Goal: Find specific page/section: Find specific page/section

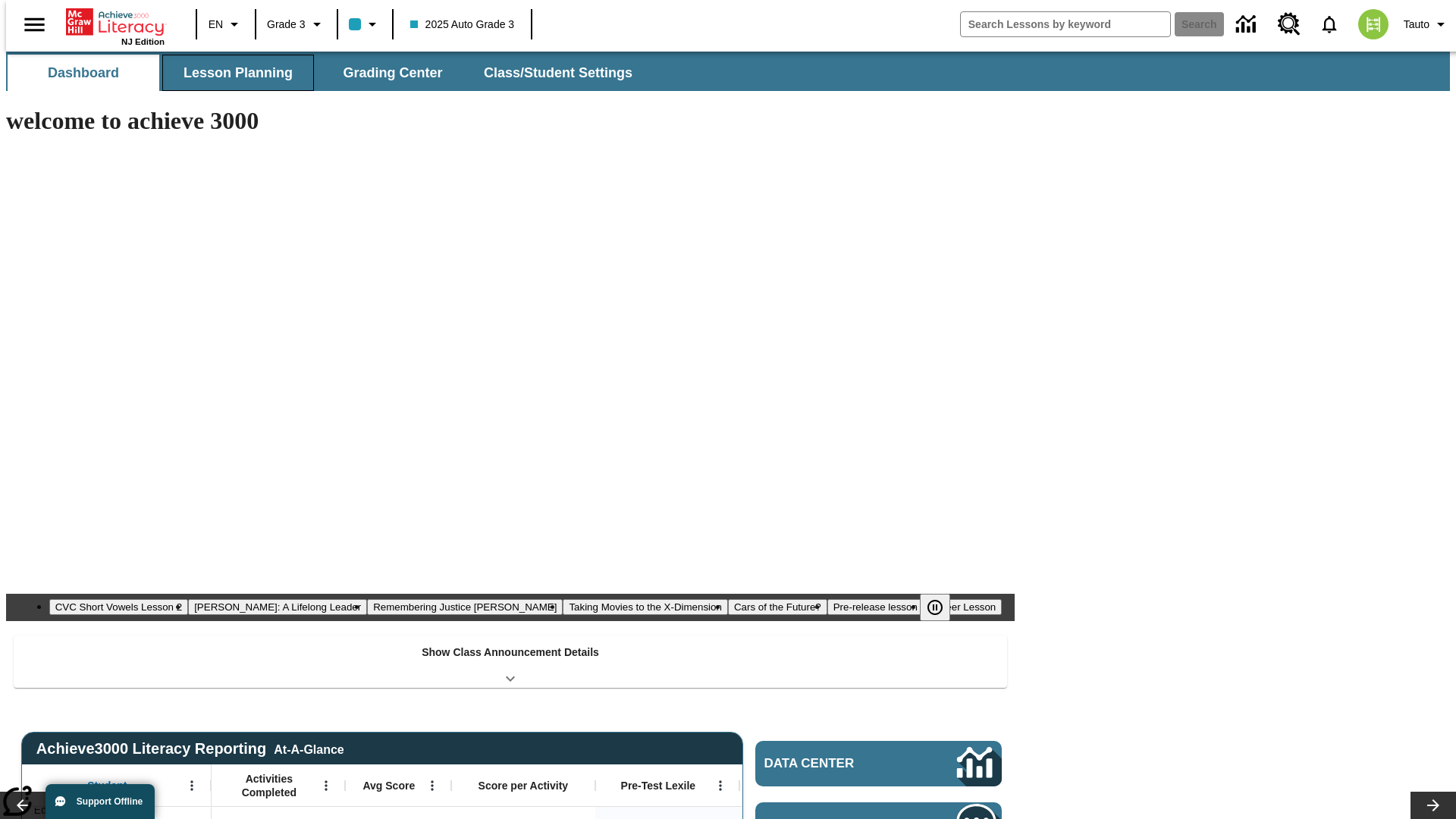
click at [232, 72] on button "Lesson Planning" at bounding box center [238, 72] width 152 height 37
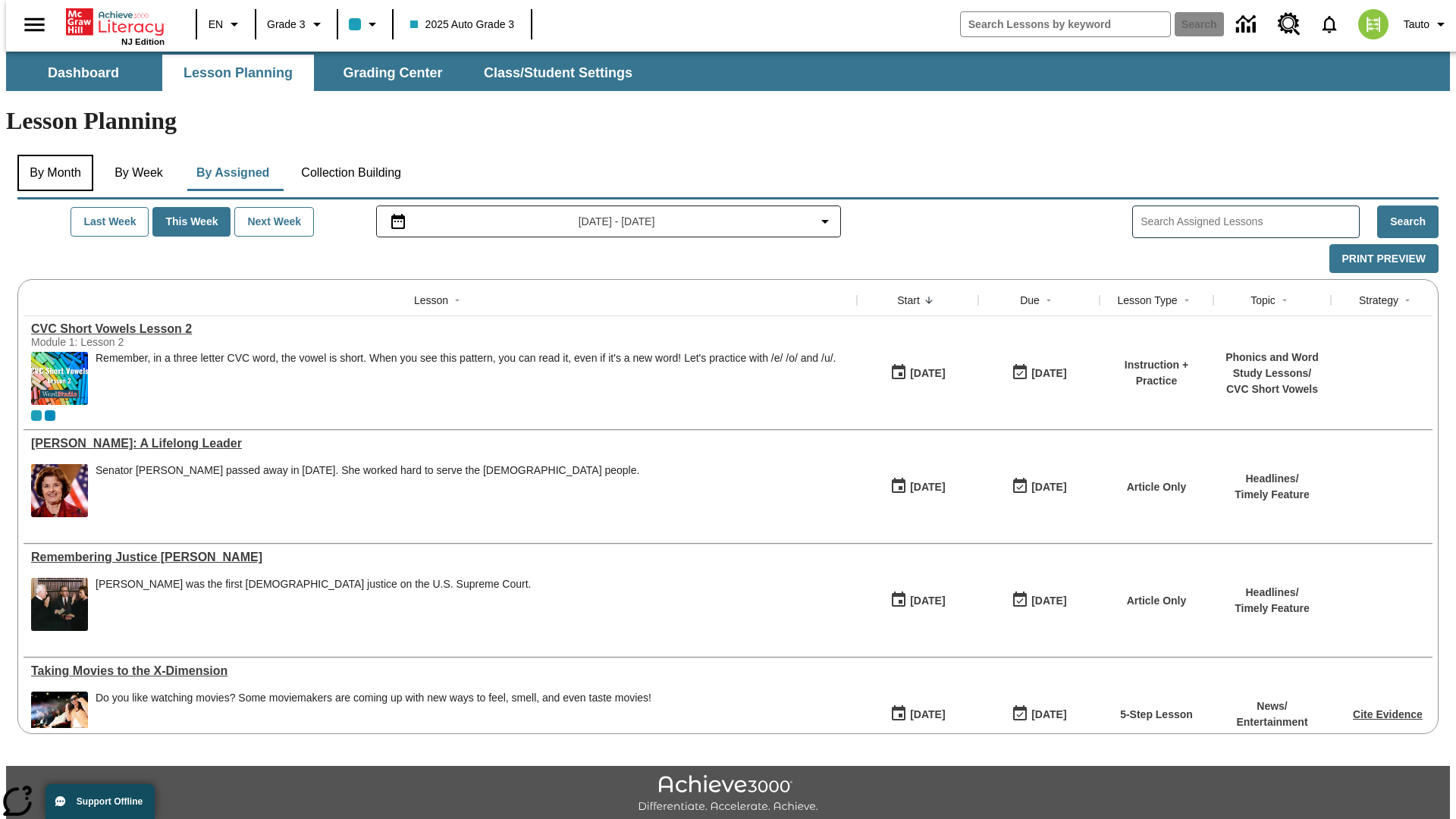
click at [51, 155] on button "By Month" at bounding box center [56, 173] width 75 height 37
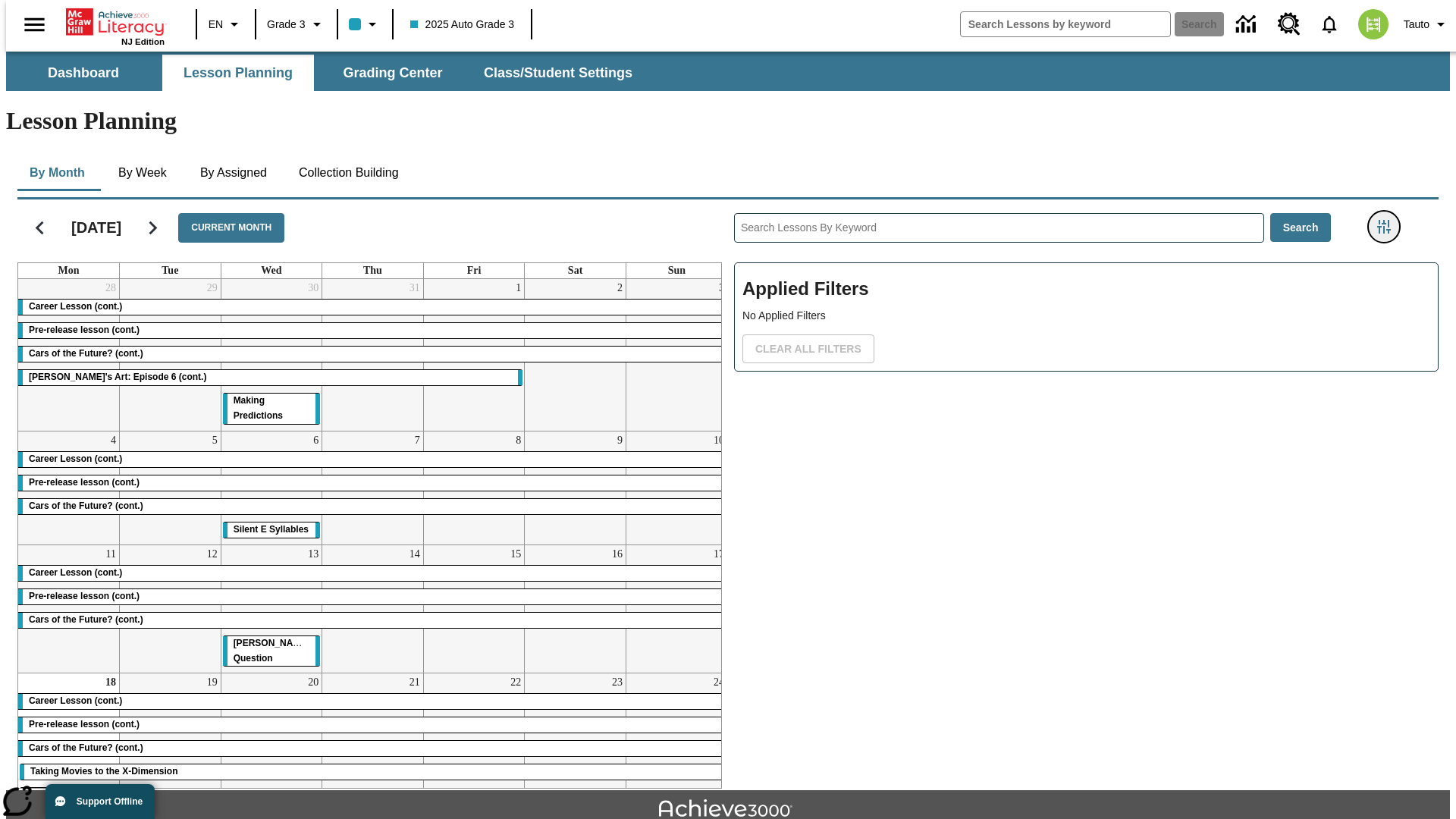
click at [1389, 220] on icon "Filters Side menu" at bounding box center [1385, 227] width 14 height 14
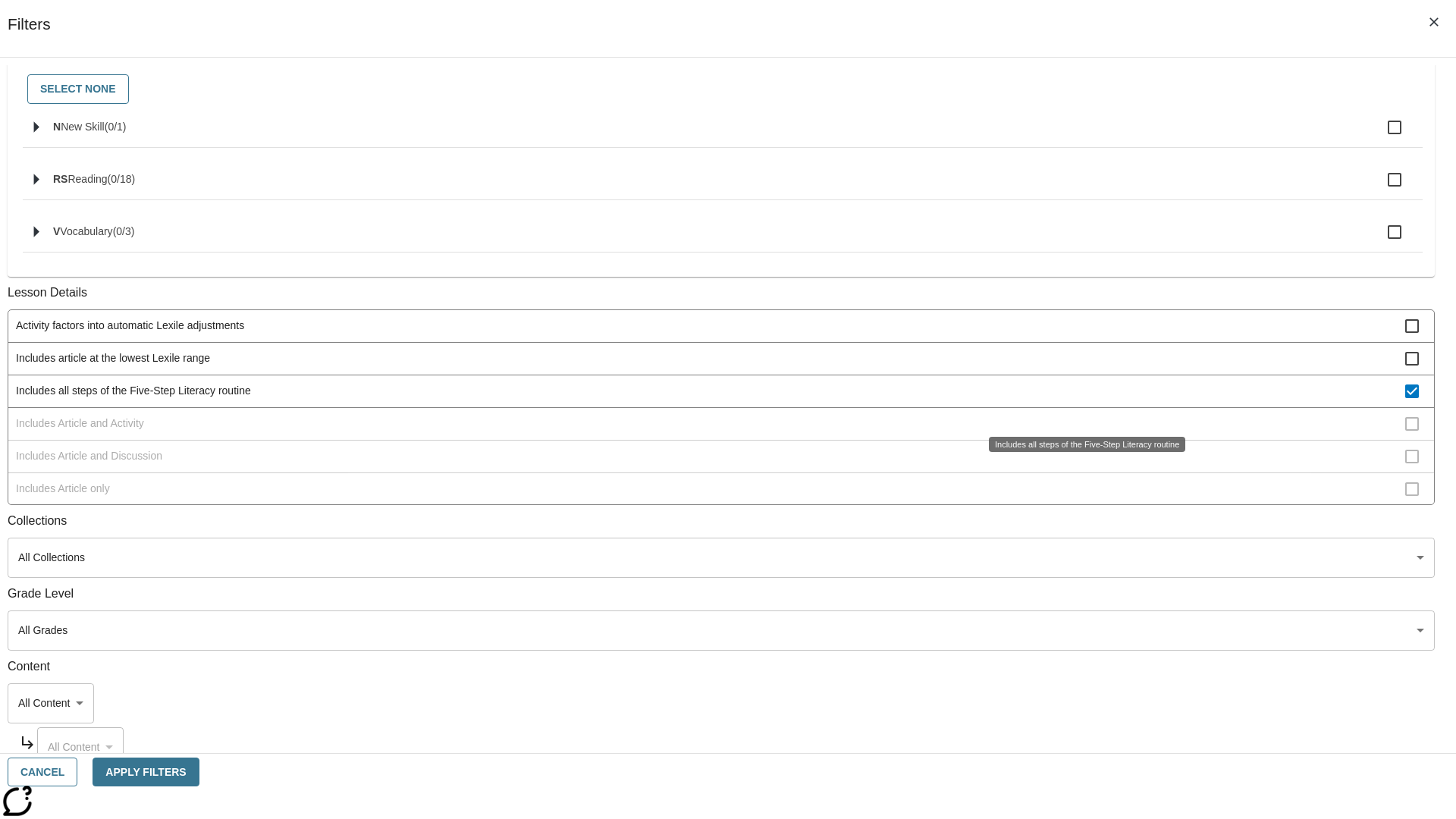
click at [1081, 399] on span "Includes all steps of the Five-Step Literacy routine" at bounding box center [710, 391] width 1390 height 16
checkbox input "false"
click at [1081, 431] on span "Includes Article and Activity" at bounding box center [710, 423] width 1390 height 16
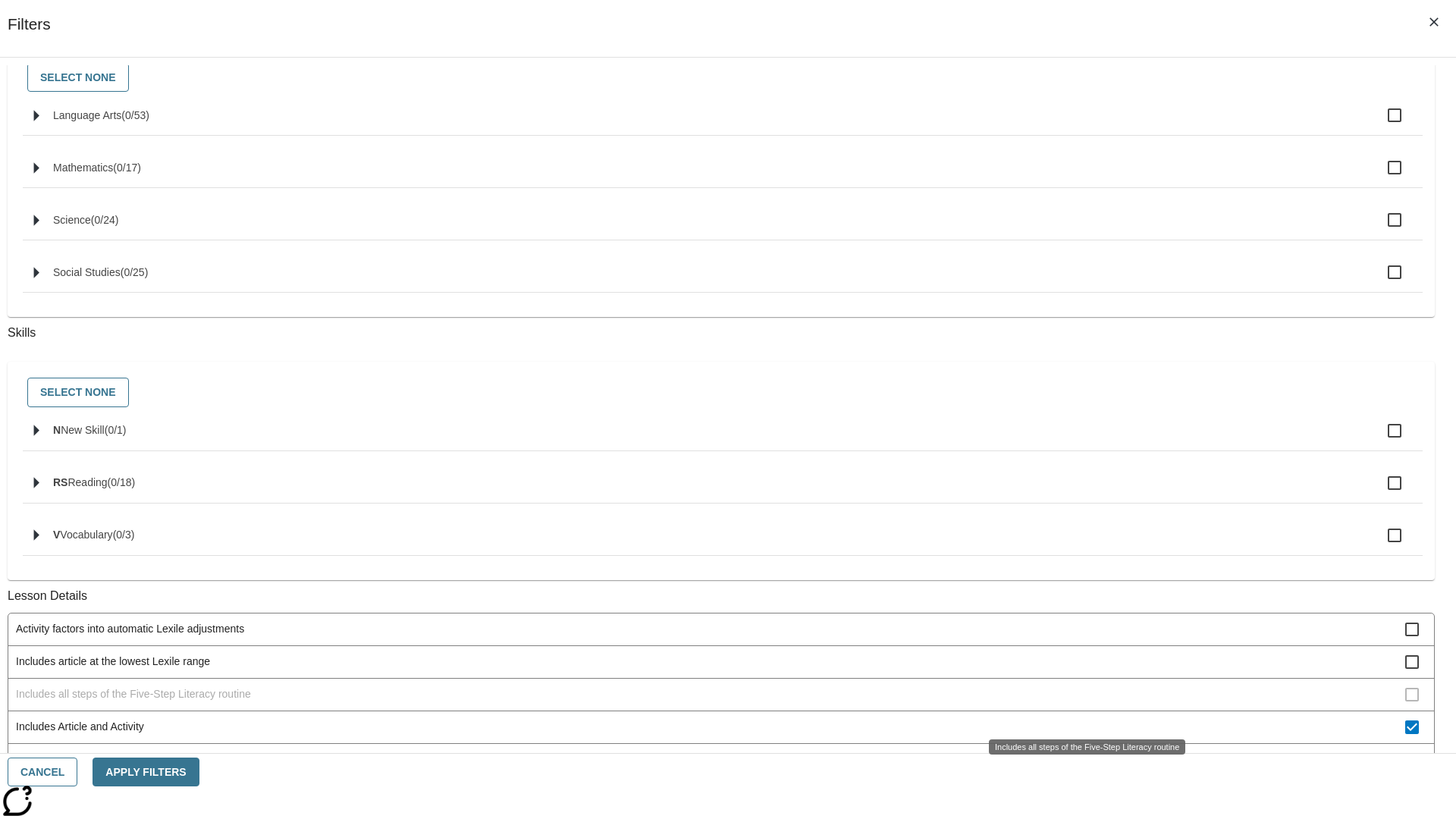
scroll to position [611, 0]
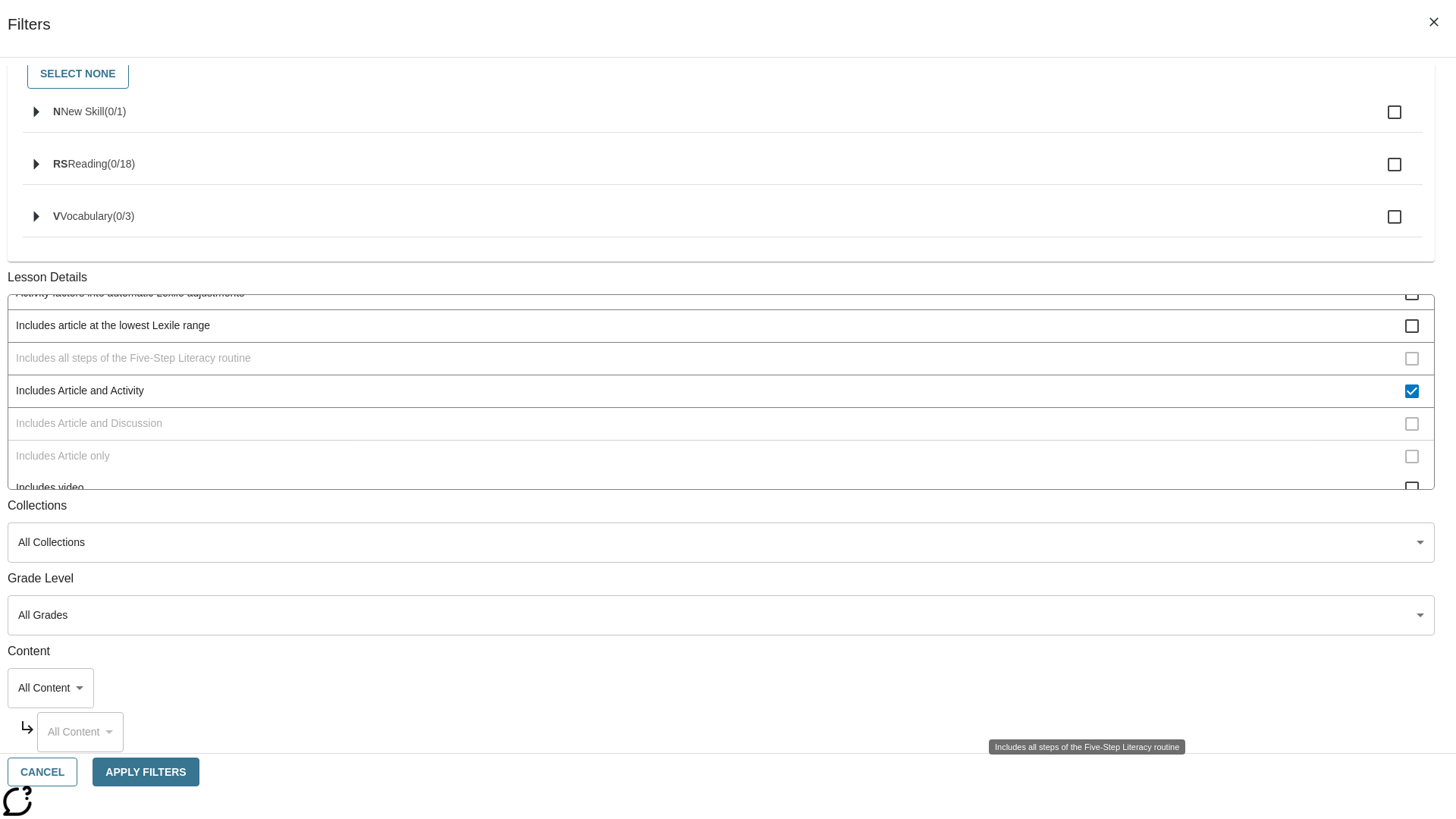
click at [1081, 383] on span "Includes Article and Activity" at bounding box center [710, 391] width 1390 height 16
checkbox input "false"
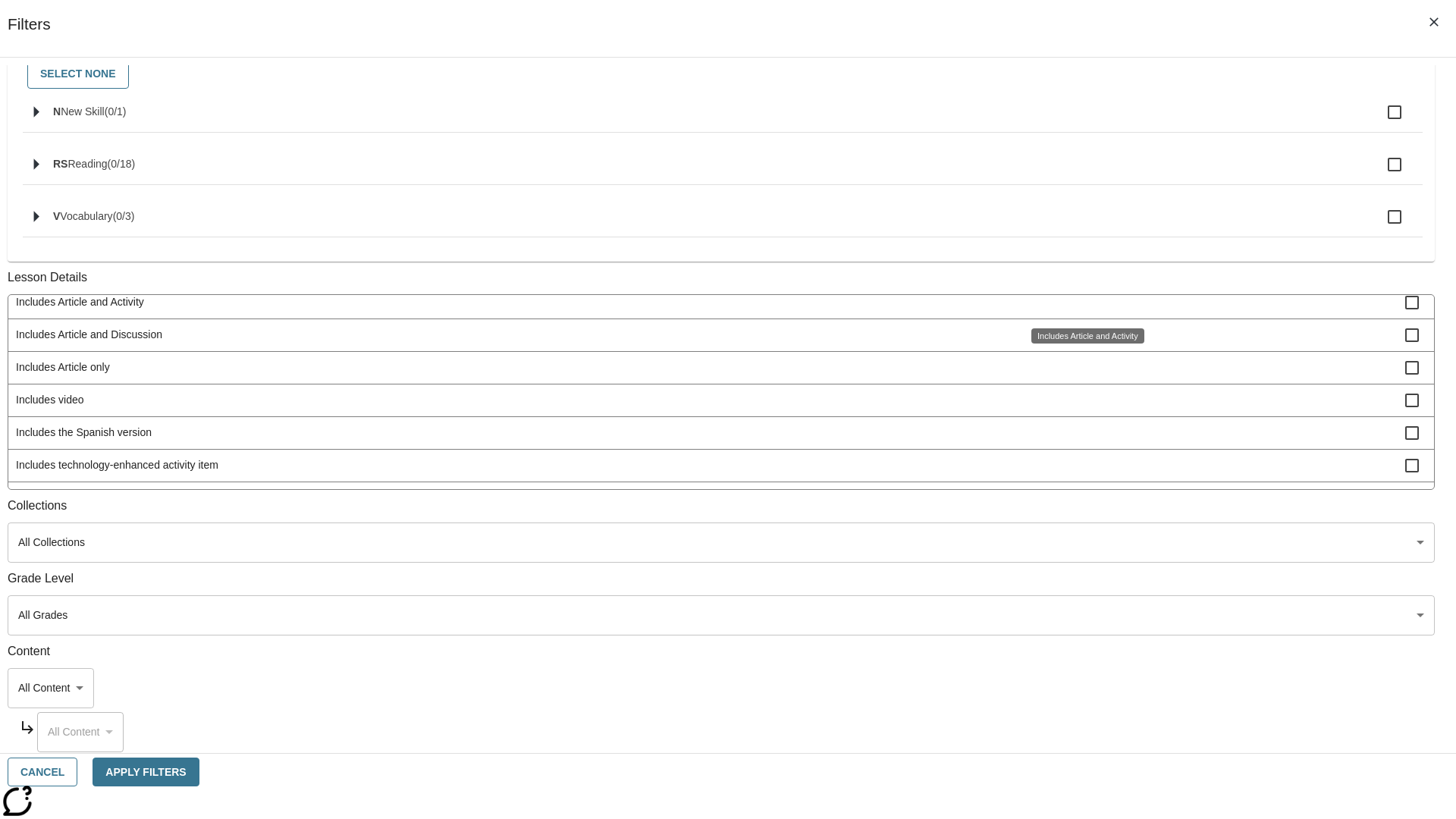
scroll to position [631, 1]
click at [1081, 340] on span "Includes Article and Discussion" at bounding box center [710, 332] width 1390 height 16
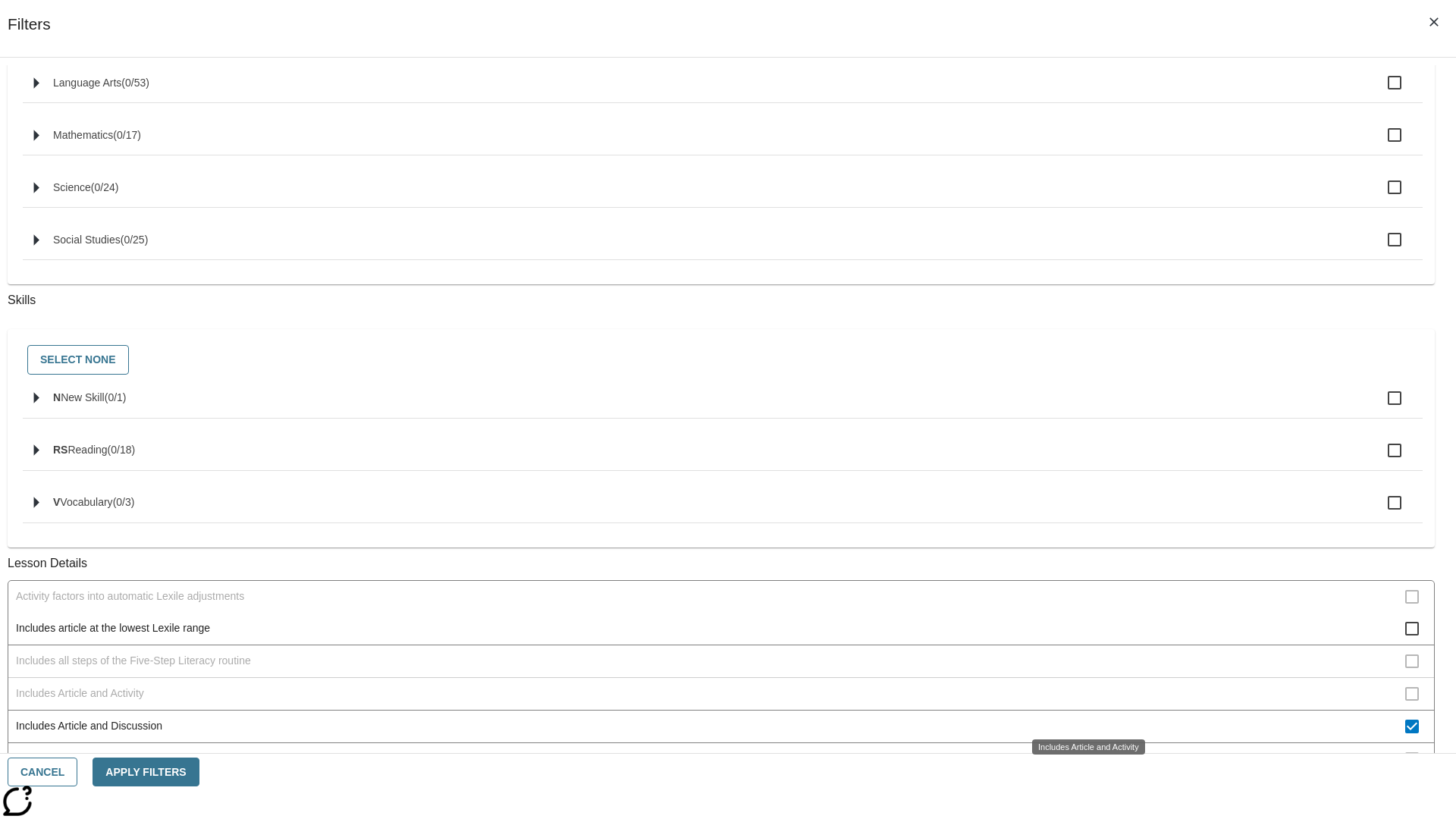
scroll to position [611, 0]
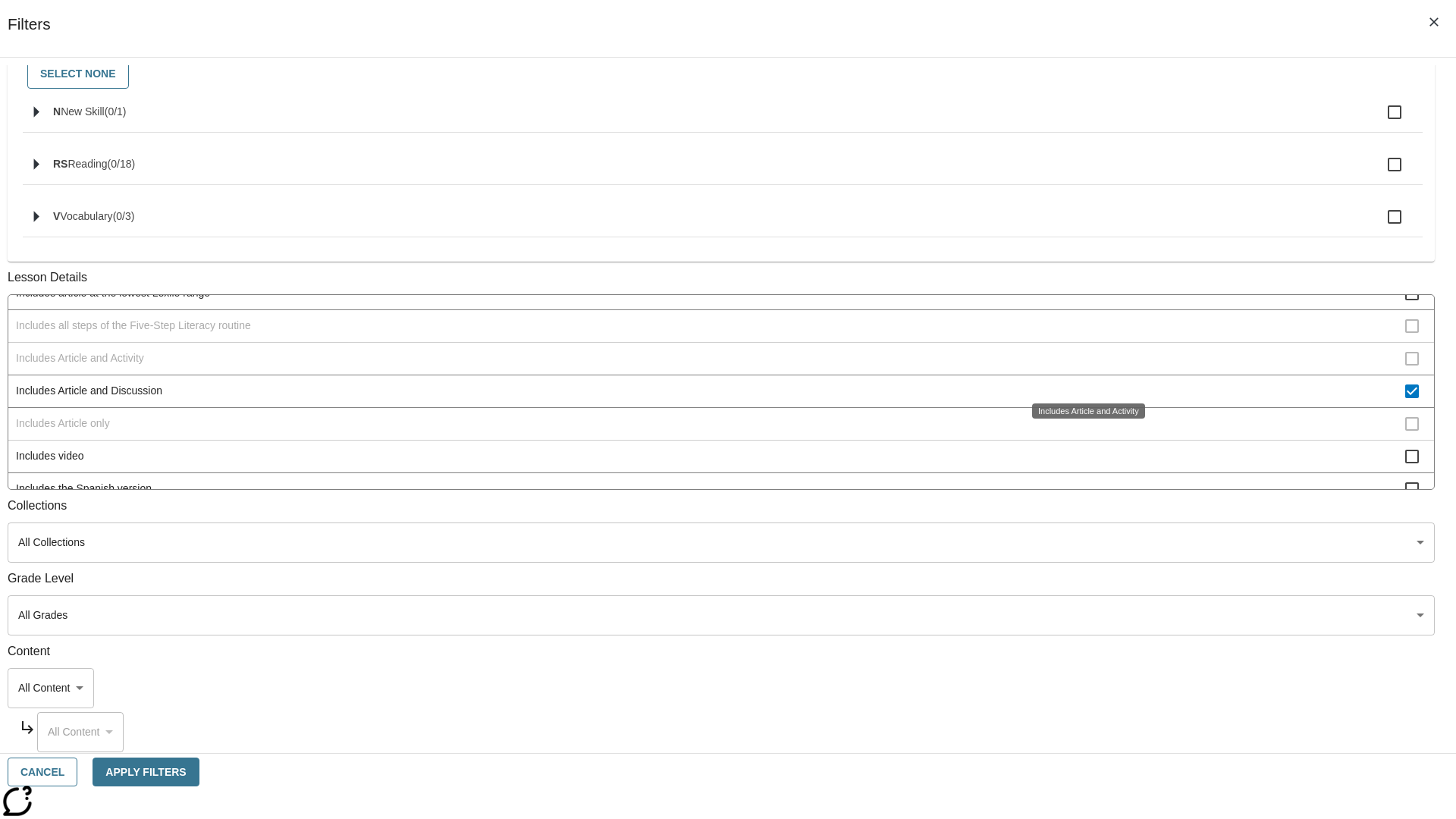
click at [1081, 383] on span "Includes Article and Discussion" at bounding box center [710, 391] width 1390 height 16
checkbox input "false"
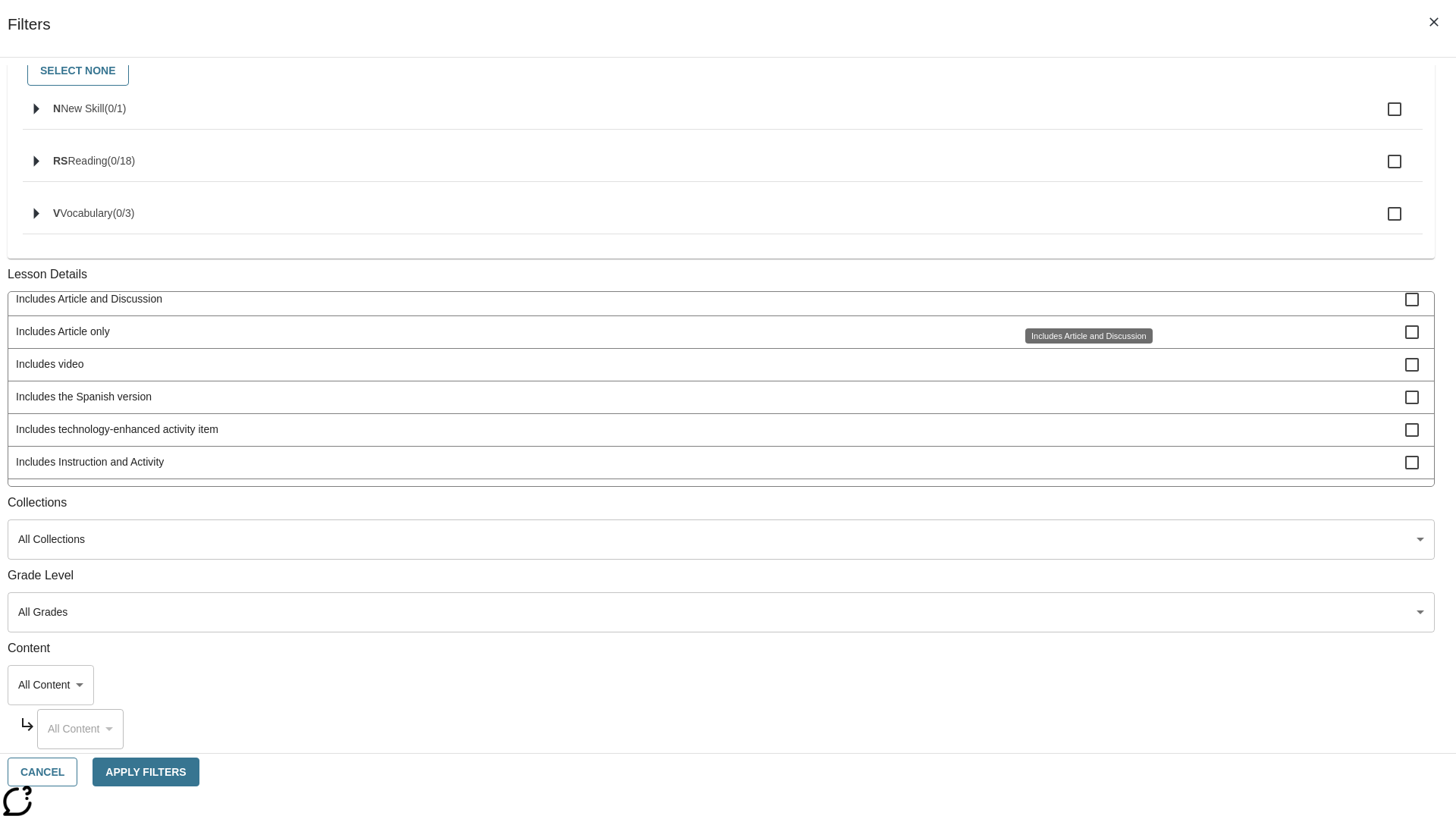
click at [1081, 343] on div "Includes Article and Discussion" at bounding box center [1089, 335] width 127 height 15
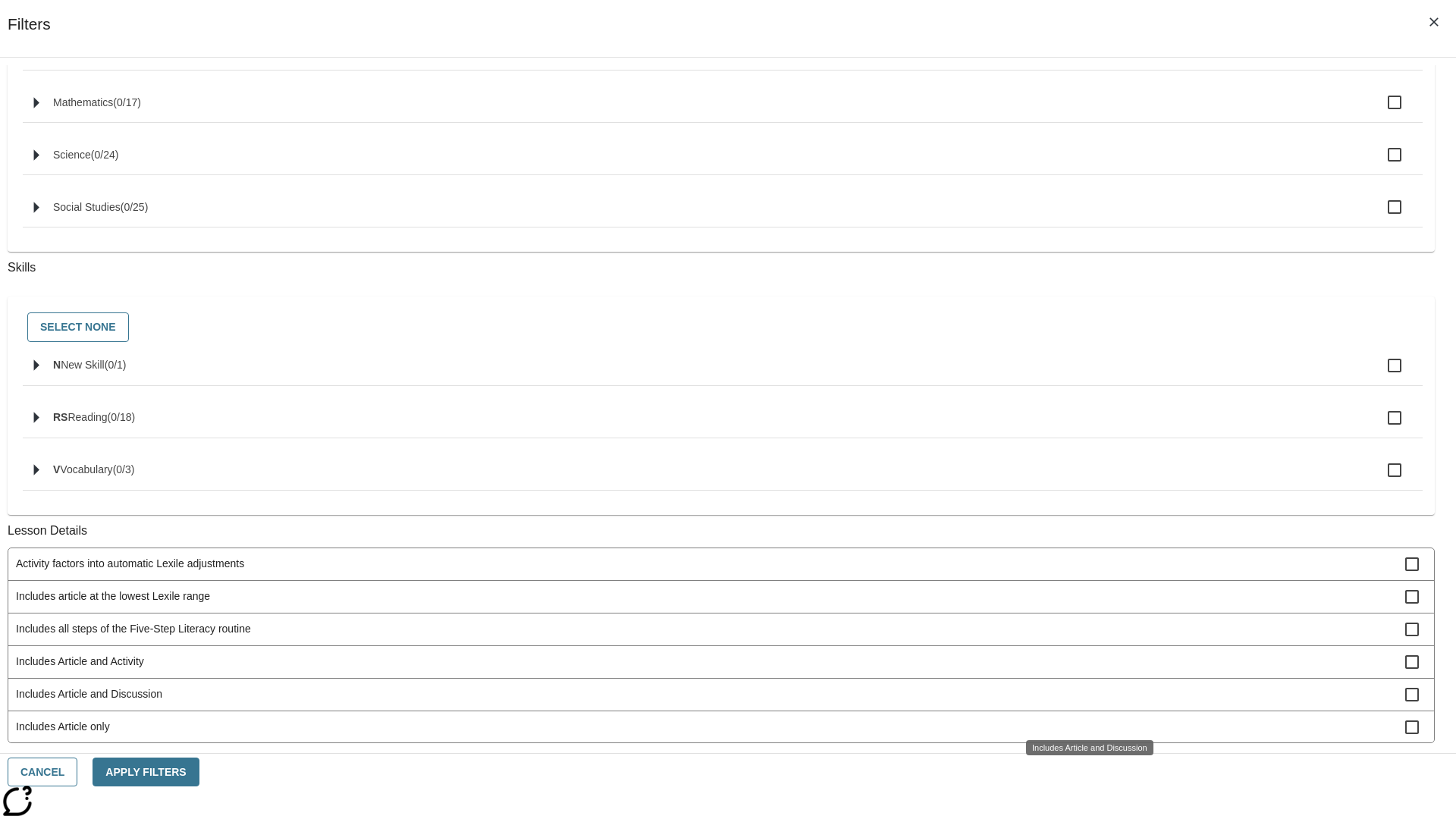
scroll to position [611, 0]
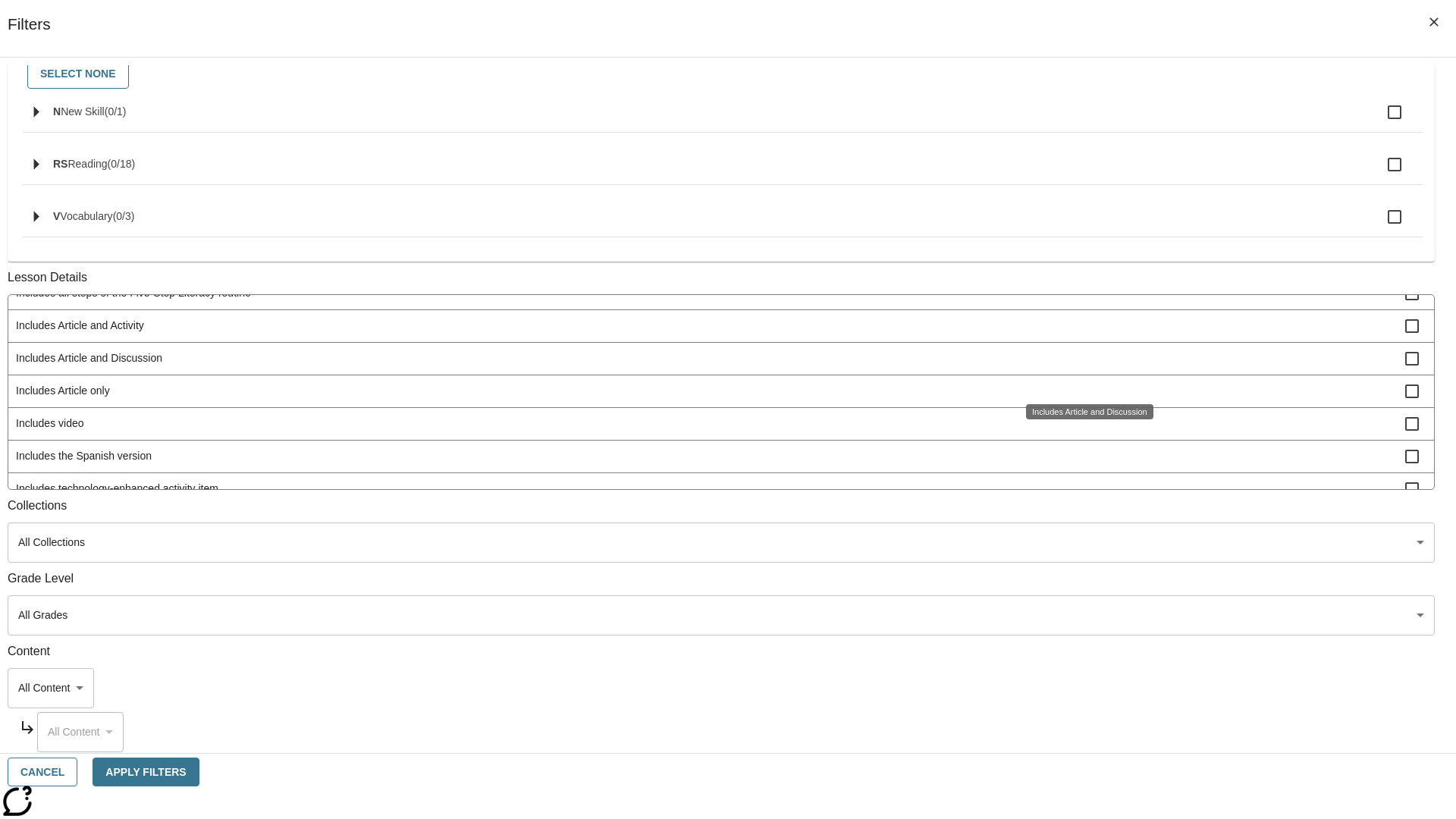
click at [1081, 383] on span "Includes Article only" at bounding box center [710, 391] width 1390 height 16
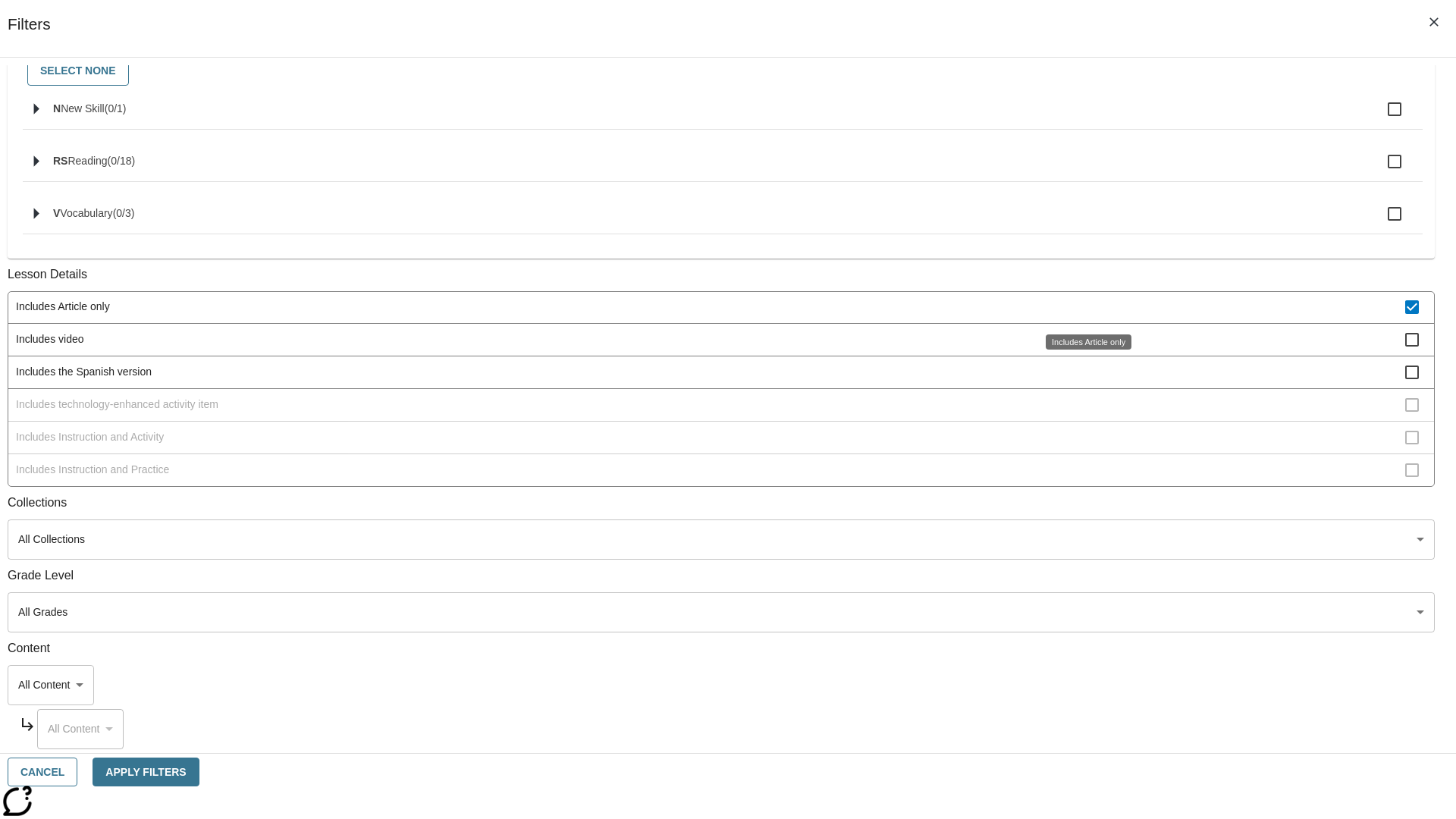
click at [1081, 306] on span "Includes Article only" at bounding box center [710, 306] width 1390 height 16
checkbox input "false"
click at [1081, 405] on span "Includes technology-enhanced activity item" at bounding box center [710, 405] width 1390 height 16
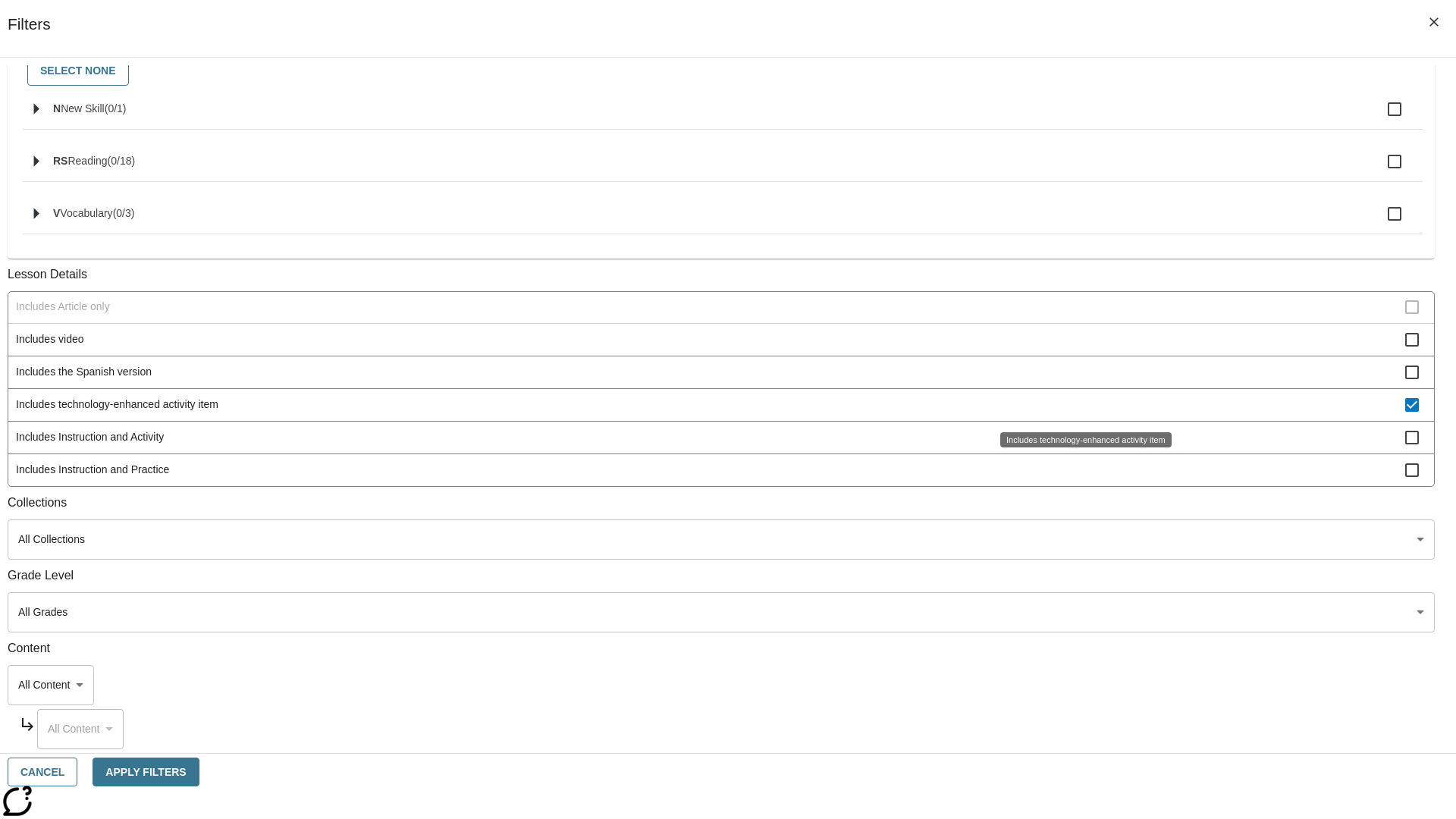
click at [1081, 405] on span "Includes technology-enhanced activity item" at bounding box center [710, 405] width 1390 height 16
checkbox input "false"
click at [1081, 445] on span "Includes Instruction and Activity" at bounding box center [710, 437] width 1390 height 16
click at [1081, 436] on span "Includes Instruction and Activity" at bounding box center [710, 437] width 1390 height 16
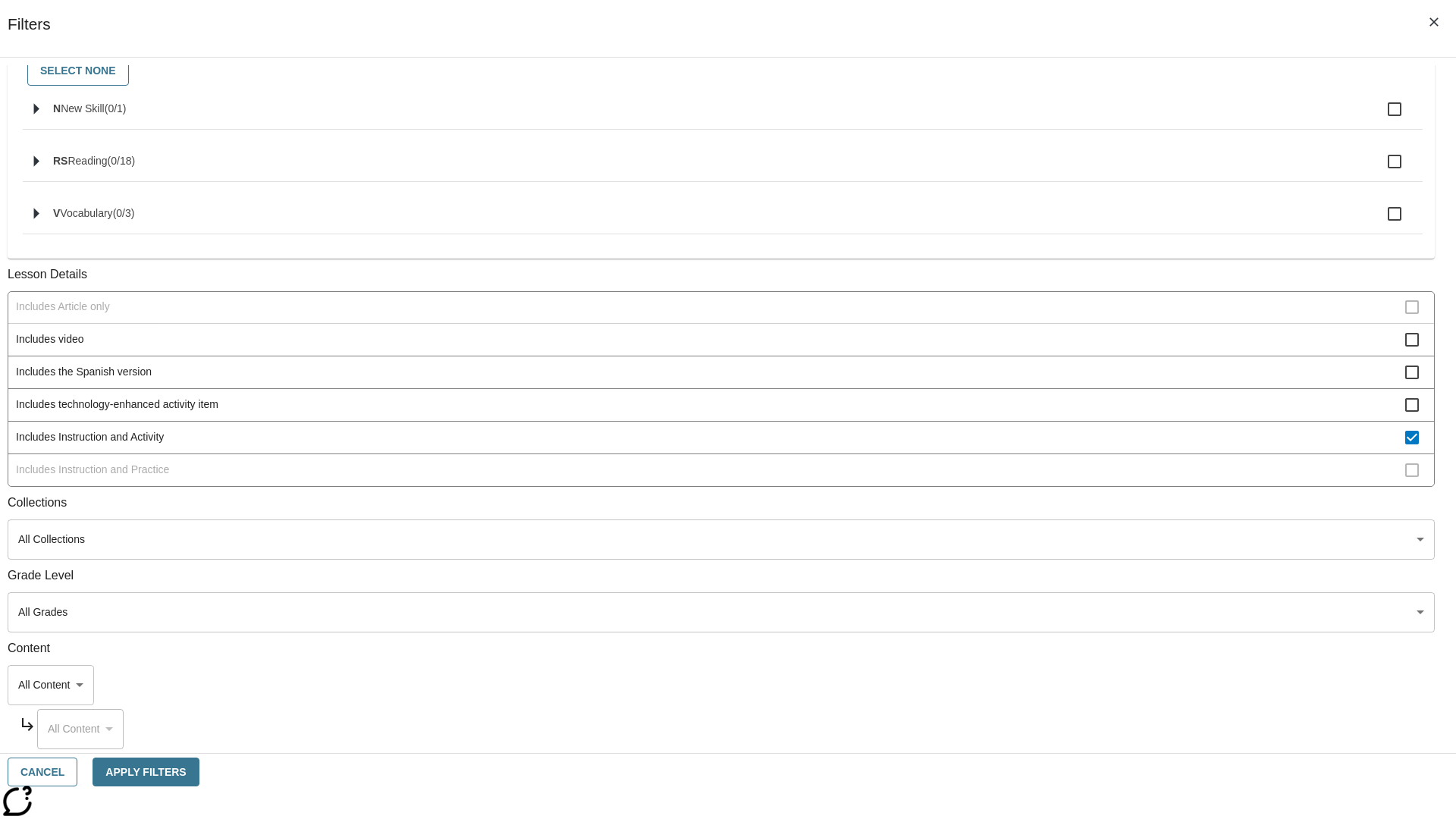
checkbox input "false"
click at [1081, 478] on span "Includes Instruction and Practice" at bounding box center [710, 470] width 1390 height 16
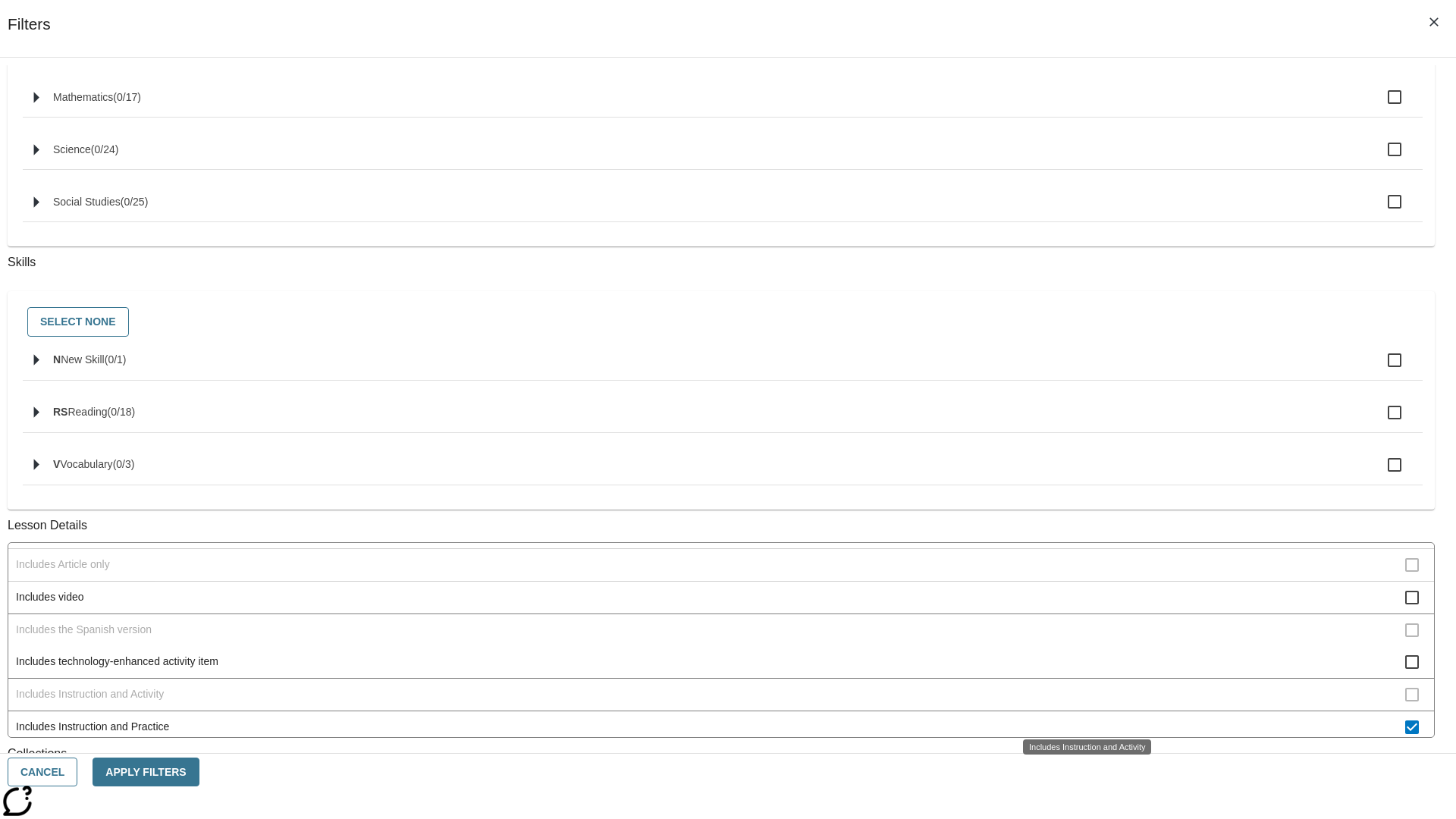
click at [1081, 719] on span "Includes Instruction and Practice" at bounding box center [710, 727] width 1390 height 16
checkbox input "false"
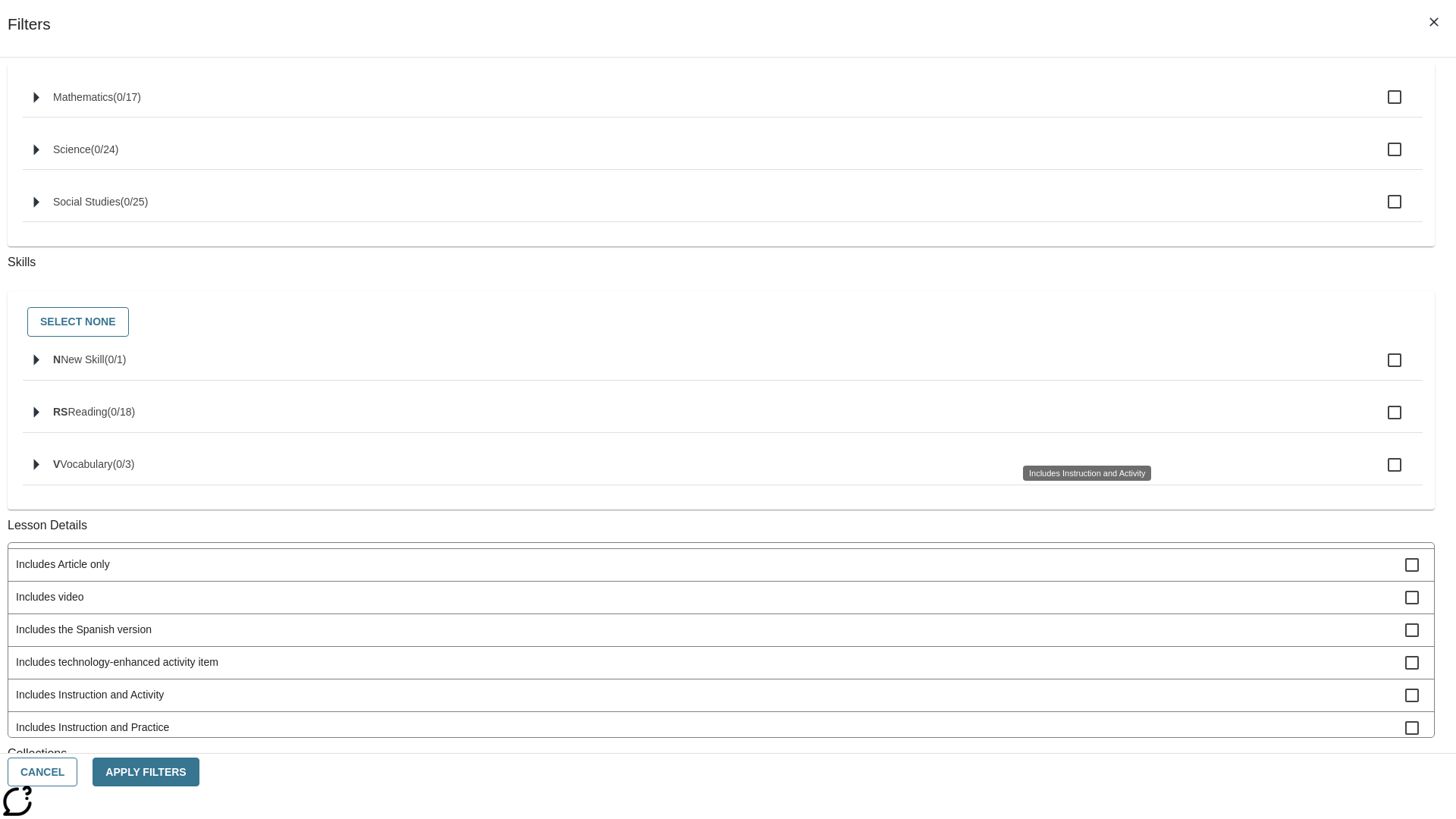
scroll to position [631, 0]
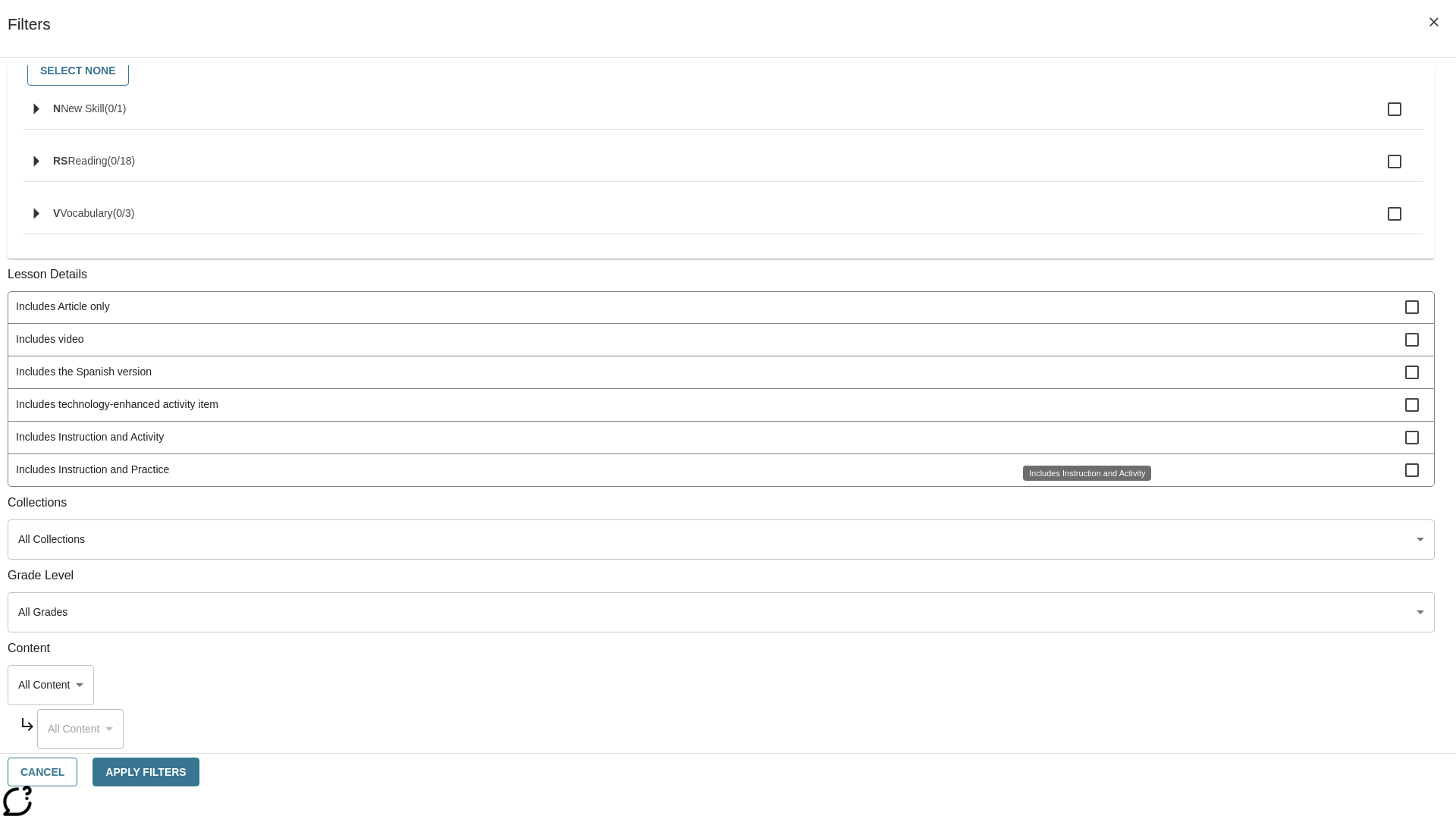
click at [1081, 152] on span "Activity factors into automatic Lexile adjustments" at bounding box center [710, 144] width 1390 height 16
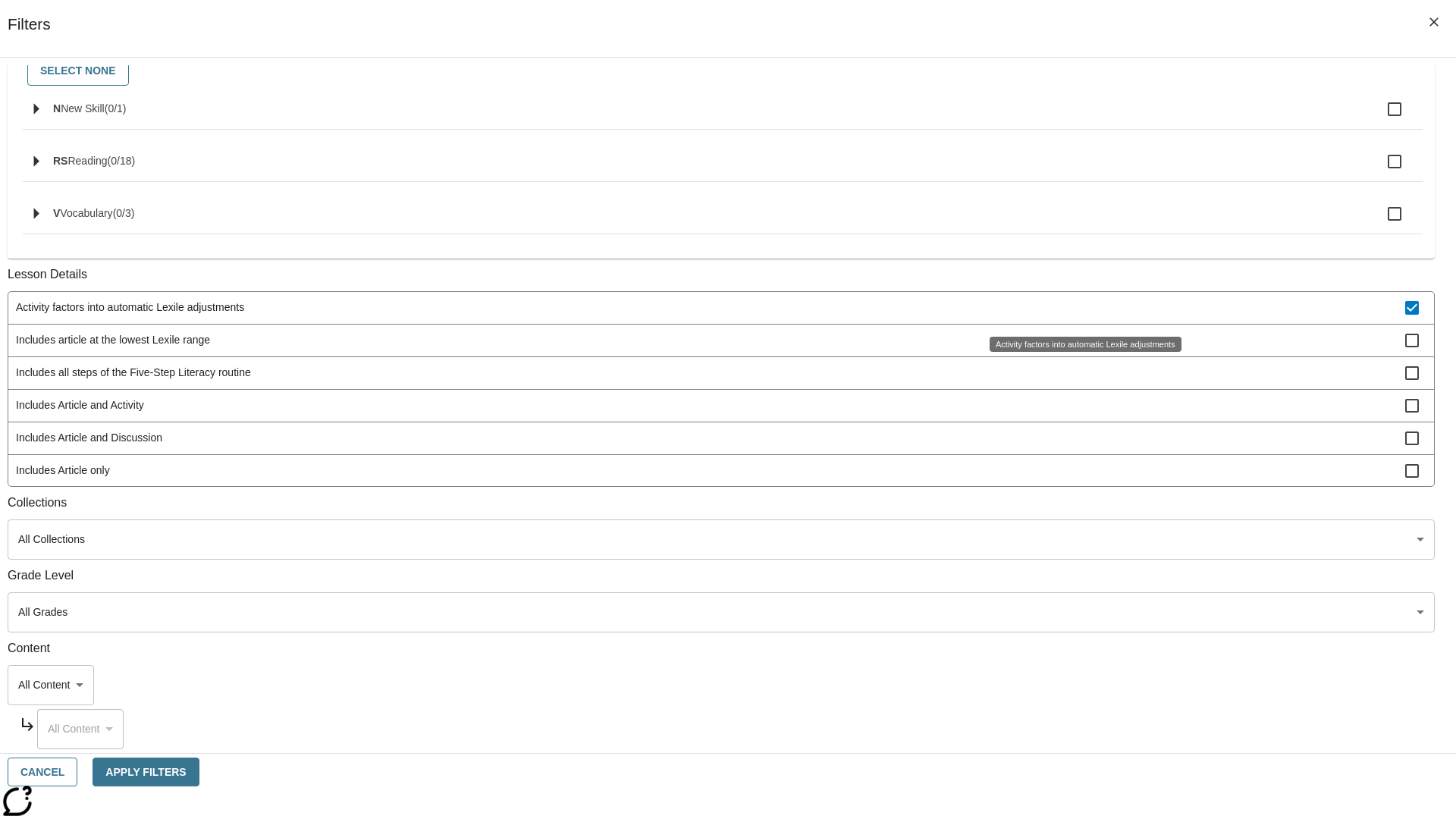
click at [1081, 308] on span "Activity factors into automatic Lexile adjustments" at bounding box center [710, 307] width 1390 height 16
checkbox input "false"
click at [1081, 348] on span "Includes article at the lowest Lexile range" at bounding box center [710, 340] width 1390 height 16
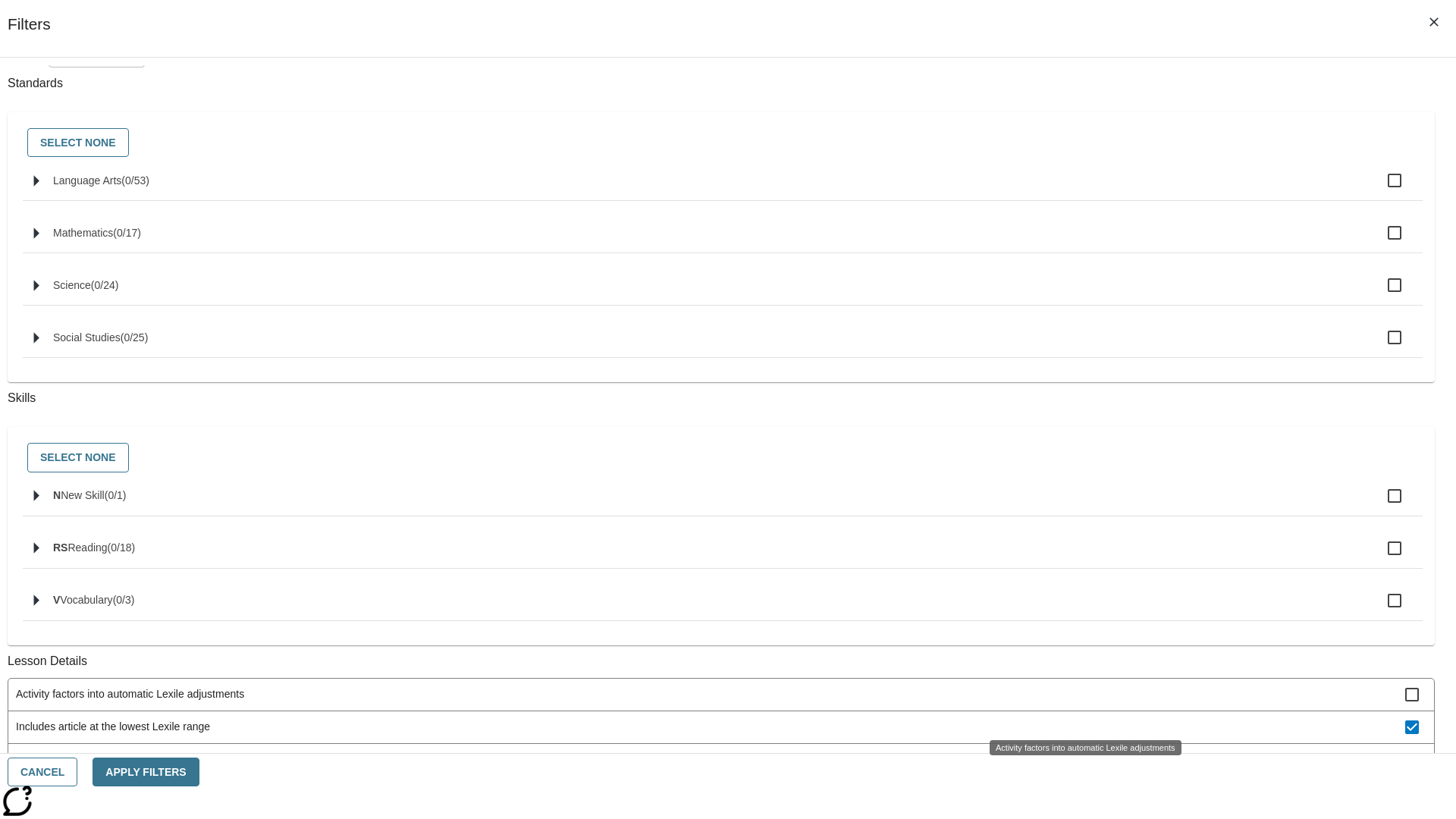
click at [1081, 719] on span "Includes article at the lowest Lexile range" at bounding box center [710, 727] width 1390 height 16
checkbox input "false"
